Goal: Information Seeking & Learning: Check status

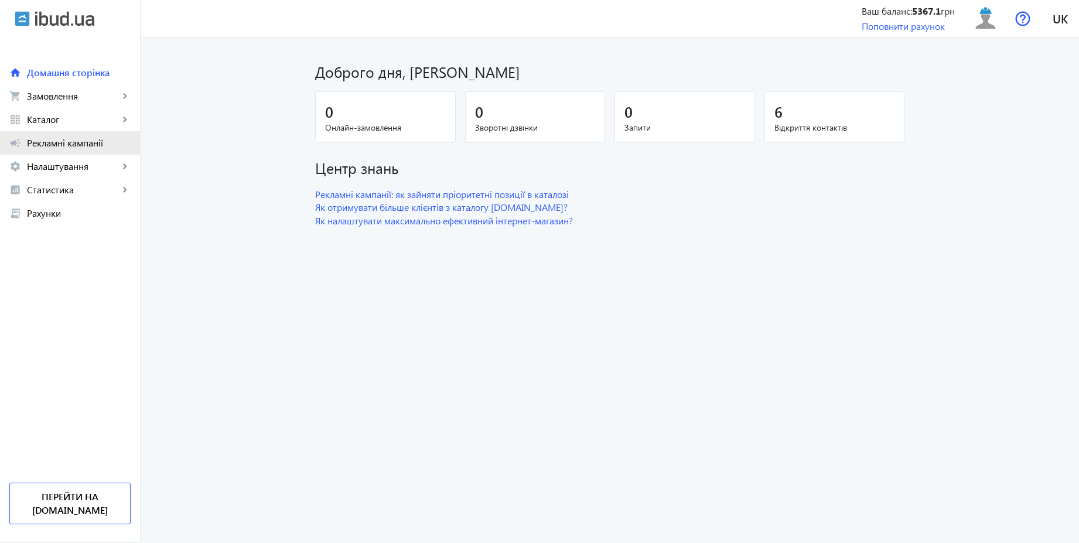
click at [59, 141] on span "Рекламні кампанії" at bounding box center [79, 143] width 104 height 12
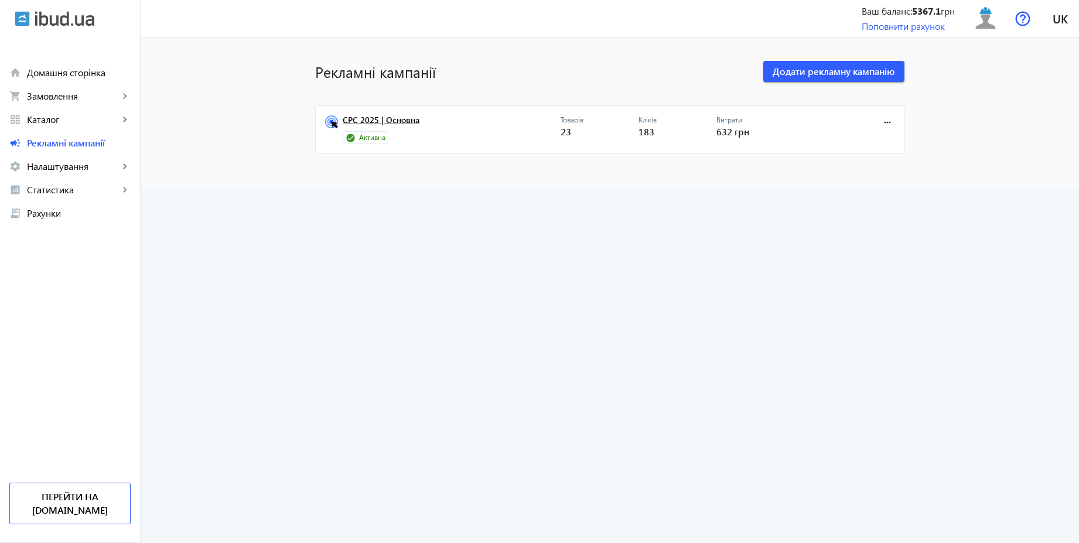
click at [412, 121] on link "CPC 2025 | Основна" at bounding box center [452, 123] width 218 height 16
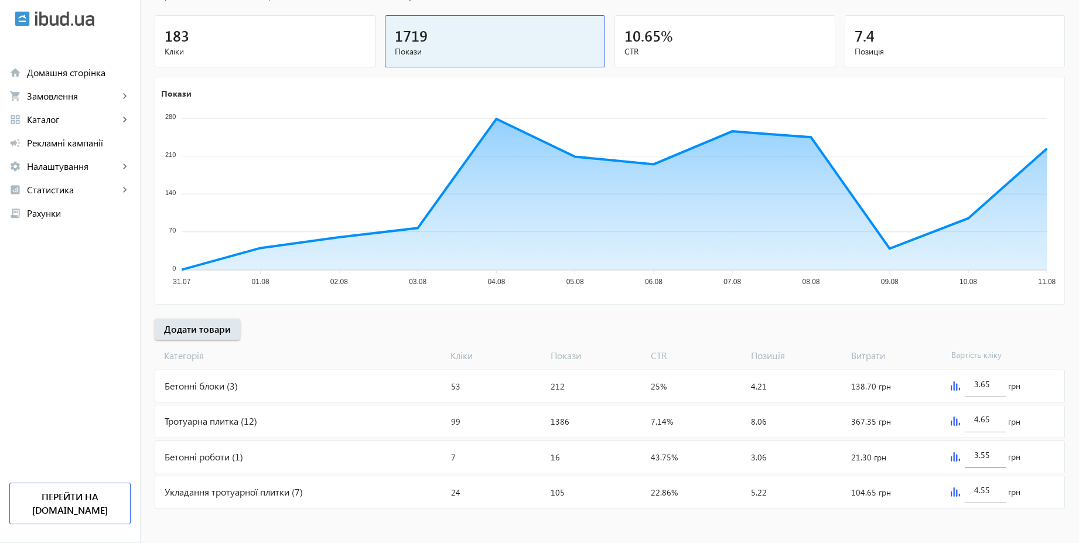
scroll to position [130, 0]
click at [288, 31] on div "183" at bounding box center [265, 35] width 201 height 20
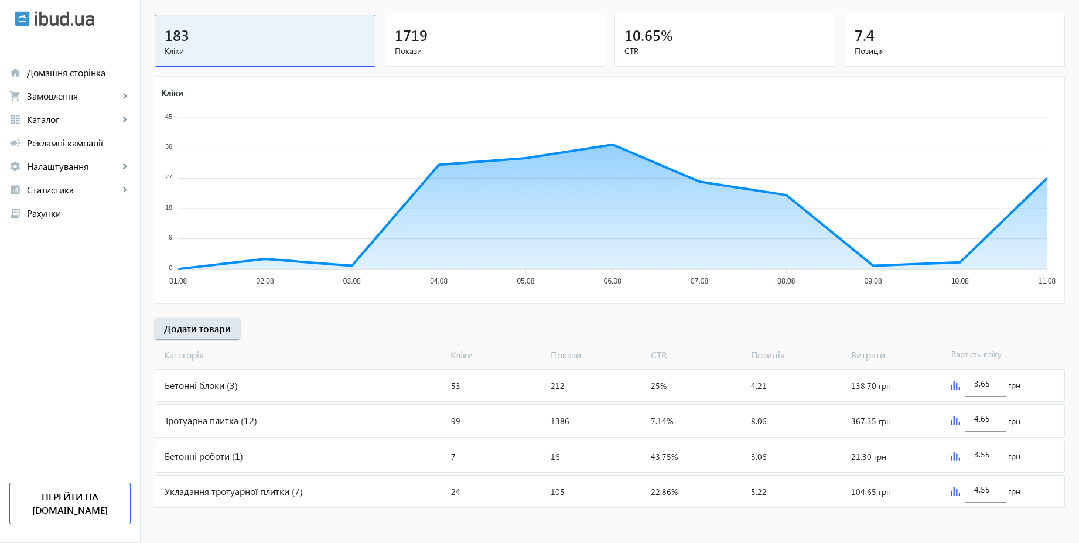
click at [467, 35] on div "1719" at bounding box center [495, 35] width 201 height 20
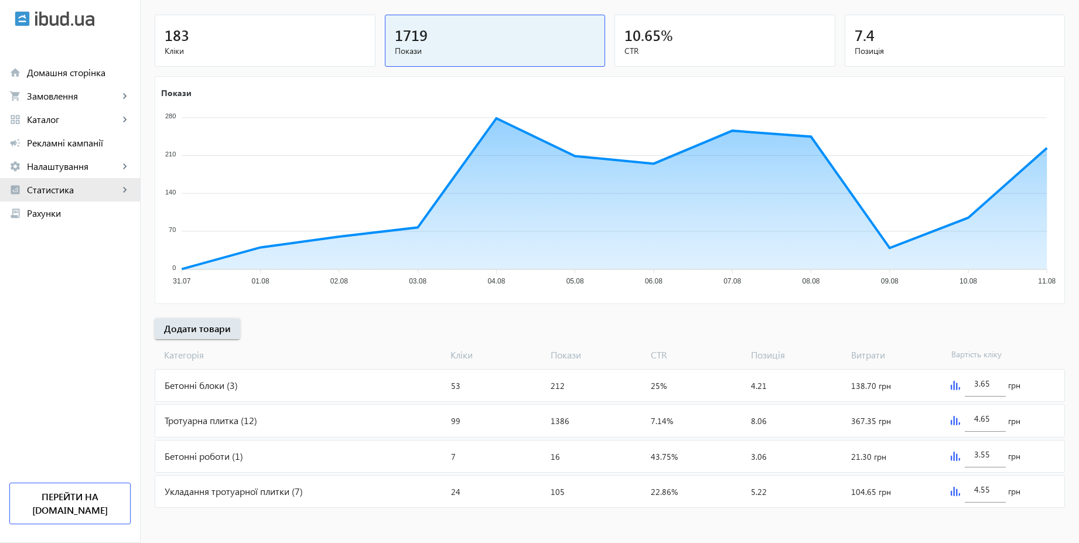
click at [36, 193] on span "Статистика" at bounding box center [73, 190] width 92 height 12
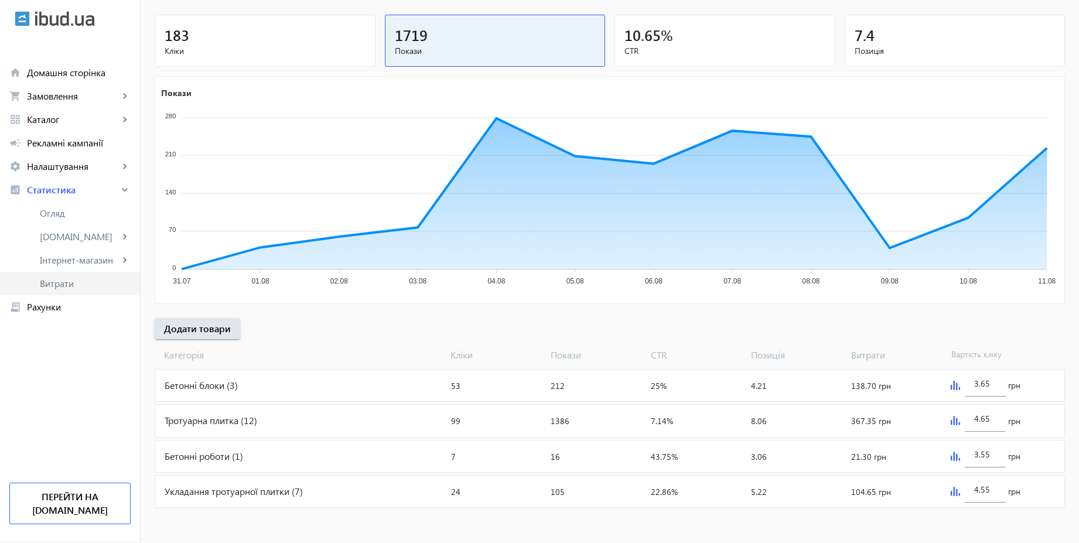
click at [67, 279] on span "Витрати" at bounding box center [85, 284] width 91 height 12
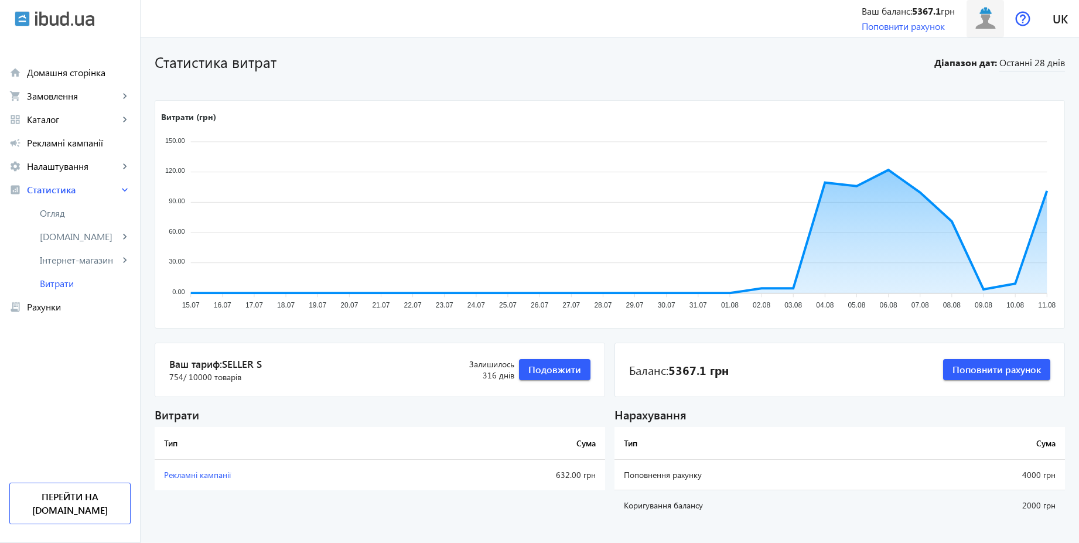
click at [990, 24] on img at bounding box center [985, 18] width 26 height 26
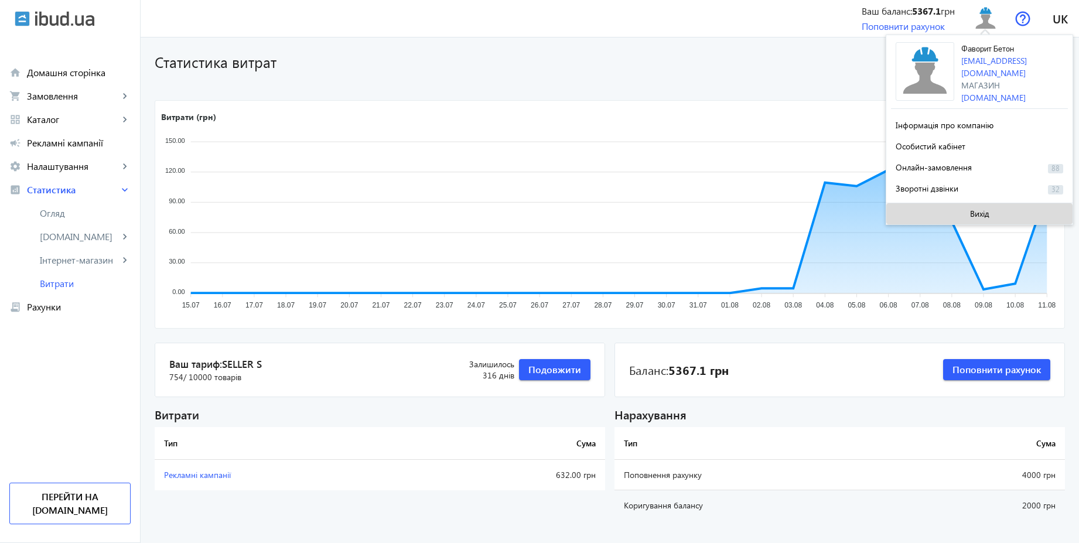
click at [974, 212] on span "Вихід" at bounding box center [979, 213] width 19 height 9
